Goal: Check status

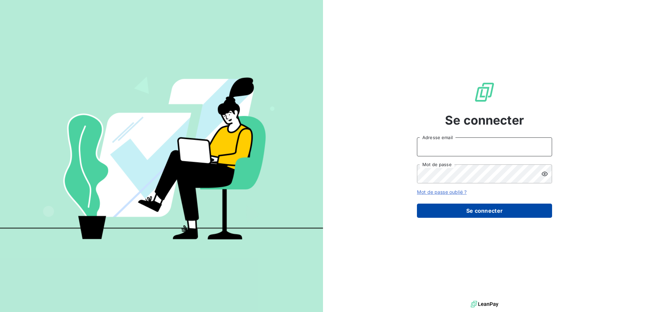
type input "[EMAIL_ADDRESS][DOMAIN_NAME]"
click at [488, 209] on button "Se connecter" at bounding box center [484, 211] width 135 height 14
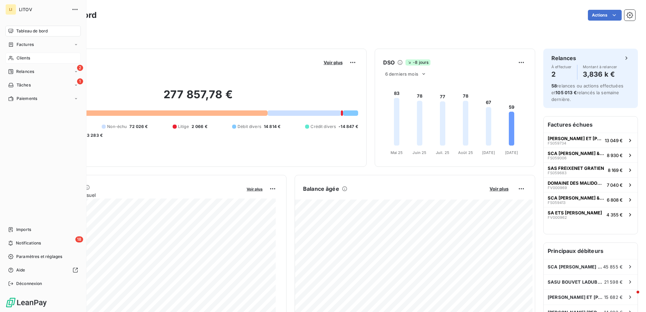
click at [22, 58] on span "Clients" at bounding box center [24, 58] width 14 height 6
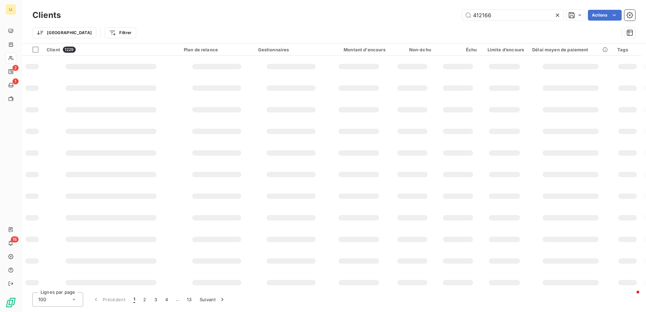
type input "412166"
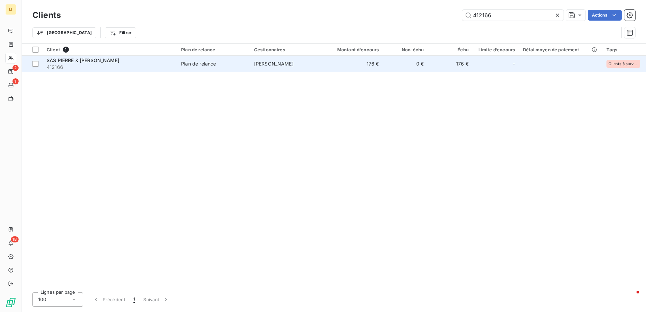
click at [72, 65] on span "412166" at bounding box center [110, 67] width 126 height 7
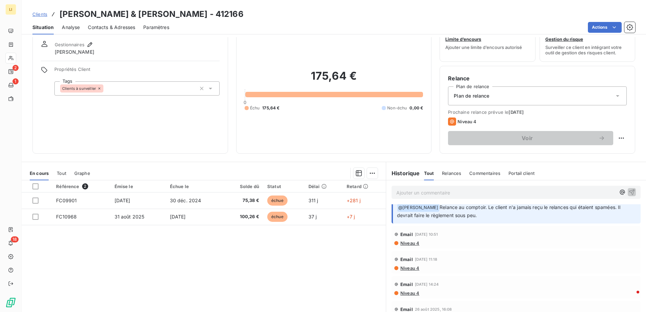
scroll to position [11, 0]
click at [408, 240] on div "Email [DATE] 10:51 Niveau 4" at bounding box center [516, 237] width 244 height 17
click at [408, 245] on span "Niveau 4" at bounding box center [410, 243] width 20 height 5
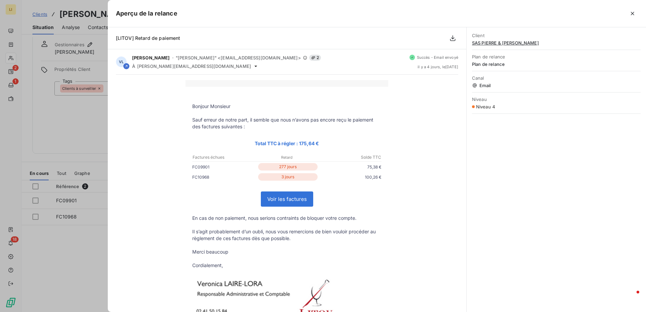
click at [630, 14] on icon "button" at bounding box center [632, 13] width 7 height 7
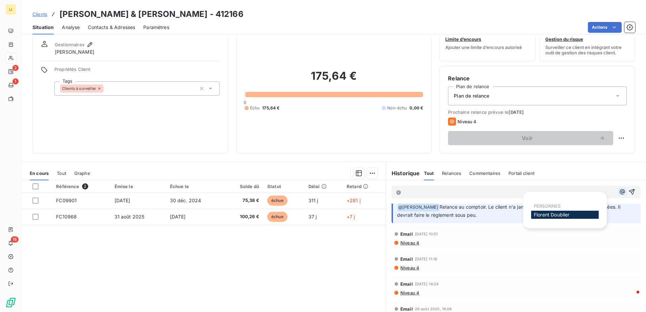
scroll to position [10, 0]
click at [619, 191] on icon "button" at bounding box center [622, 192] width 7 height 7
click at [566, 214] on span "[PERSON_NAME]" at bounding box center [551, 215] width 35 height 6
click at [629, 191] on icon "button" at bounding box center [632, 193] width 6 height 6
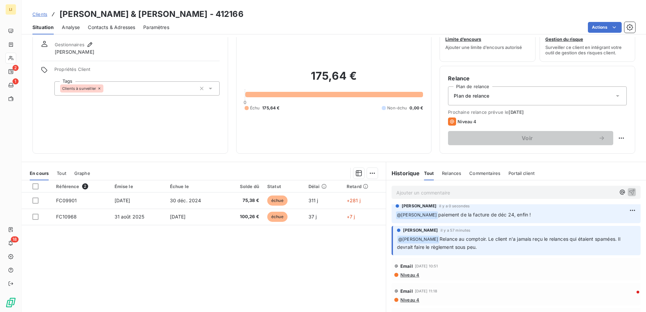
scroll to position [2, 0]
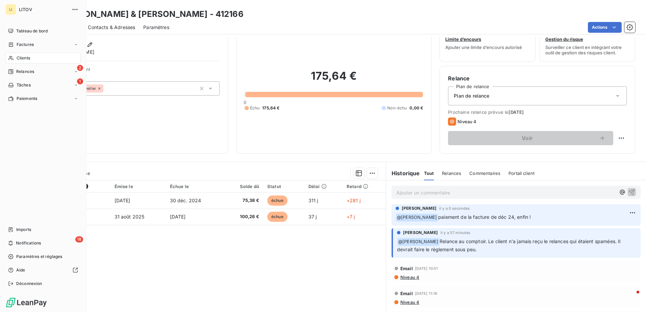
click at [17, 58] on span "Clients" at bounding box center [24, 58] width 14 height 6
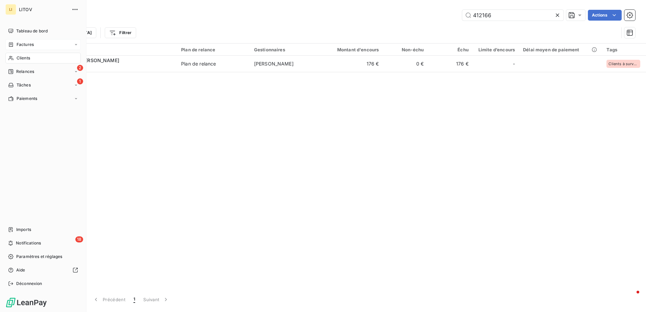
click at [24, 46] on span "Factures" at bounding box center [25, 45] width 17 height 6
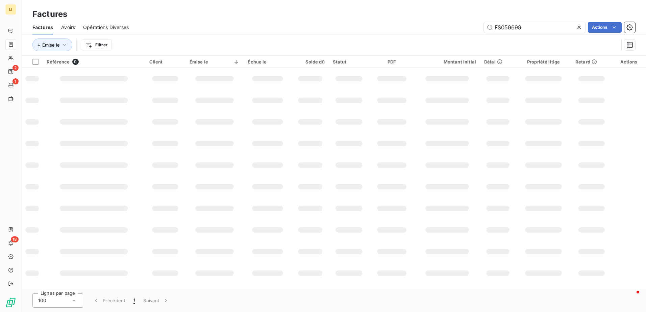
drag, startPoint x: 536, startPoint y: 30, endPoint x: 419, endPoint y: 41, distance: 117.5
click at [430, 38] on div "Factures Avoirs Opérations Diverses FS059699 Actions Émise le Filtrer" at bounding box center [334, 37] width 625 height 35
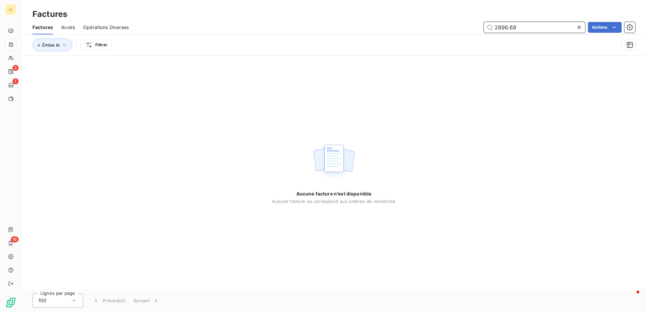
drag, startPoint x: 512, startPoint y: 27, endPoint x: 540, endPoint y: 31, distance: 28.4
click at [512, 27] on input "2896.69" at bounding box center [534, 27] width 101 height 11
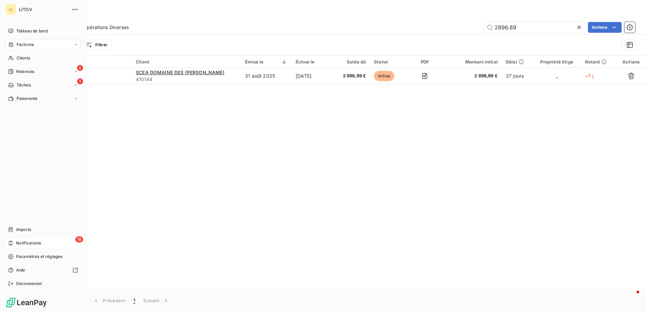
click at [34, 240] on span "Notifications" at bounding box center [28, 243] width 25 height 6
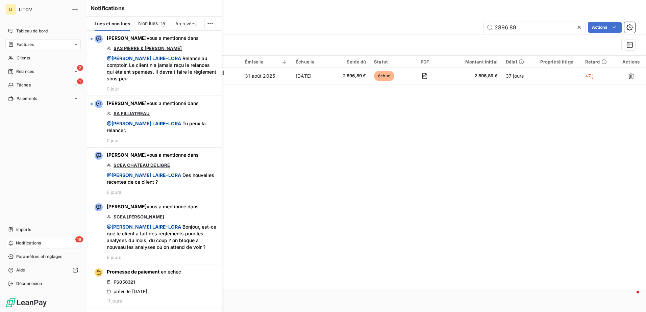
click at [14, 47] on icon at bounding box center [11, 44] width 6 height 5
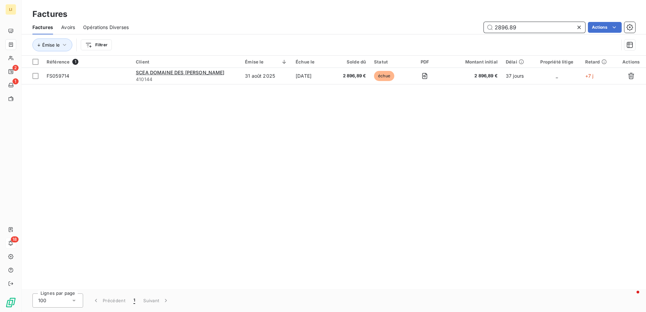
drag, startPoint x: 528, startPoint y: 28, endPoint x: 441, endPoint y: 28, distance: 87.2
click at [442, 28] on div "2896.89 Actions" at bounding box center [386, 27] width 498 height 11
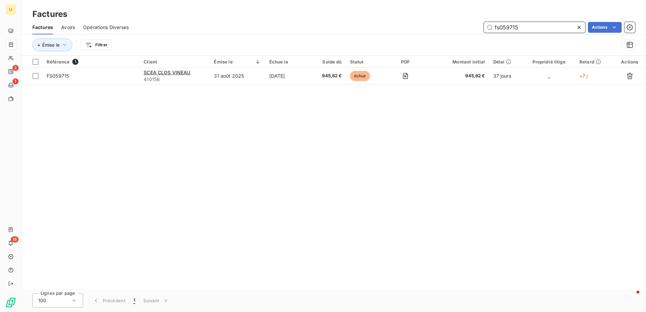
type input "fs059715"
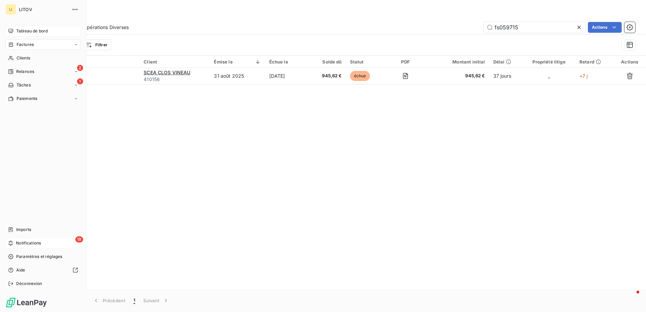
click at [18, 30] on span "Tableau de bord" at bounding box center [31, 31] width 31 height 6
